Goal: Task Accomplishment & Management: Manage account settings

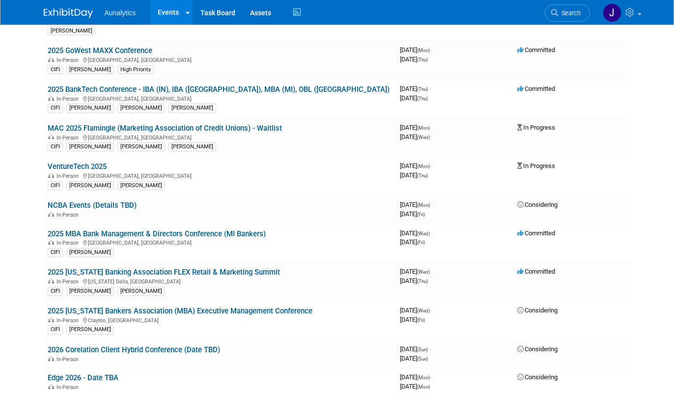
scroll to position [143, 0]
click at [124, 313] on link "2025 [US_STATE] Bankers Association (MBA) Executive Management Conference" at bounding box center [180, 311] width 265 height 9
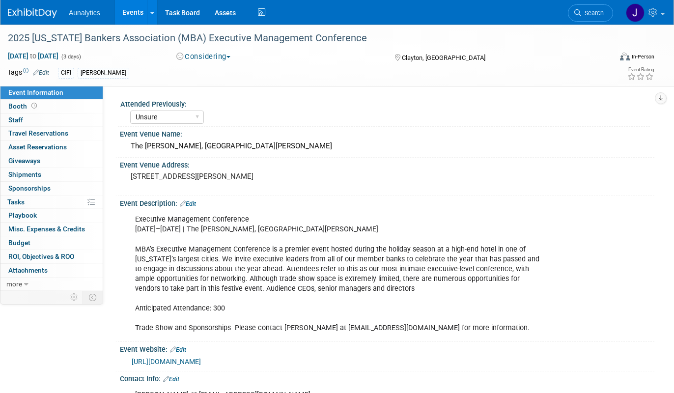
select select "Unsure"
click at [193, 33] on div "2025 [US_STATE] Bankers Association (MBA) Executive Management Conference" at bounding box center [301, 38] width 595 height 18
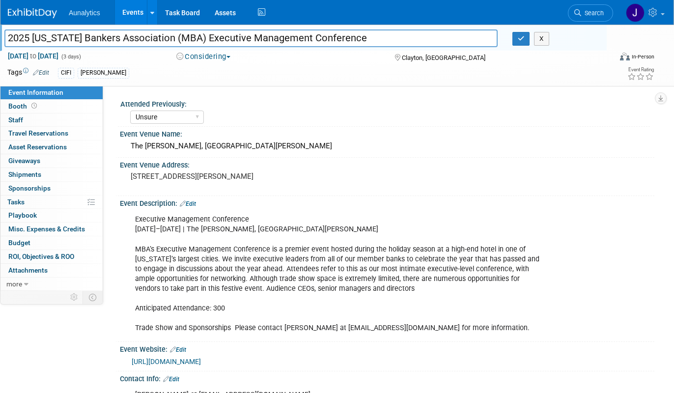
click at [193, 33] on input "2025 [US_STATE] Bankers Association (MBA) Executive Management Conference" at bounding box center [250, 37] width 493 height 17
click at [520, 39] on icon "button" at bounding box center [521, 38] width 7 height 6
